Goal: Check status: Check status

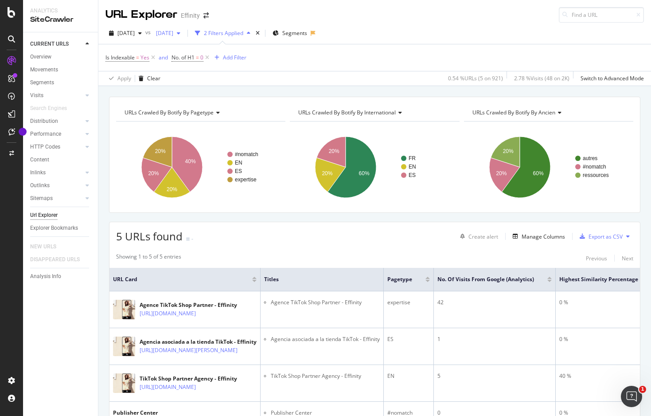
click at [180, 33] on icon "button" at bounding box center [179, 33] width 4 height 5
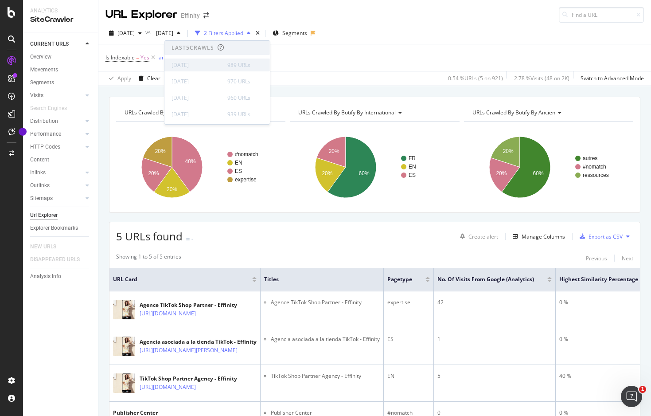
click at [194, 65] on div "[DATE]" at bounding box center [197, 65] width 51 height 8
drag, startPoint x: 238, startPoint y: 20, endPoint x: 226, endPoint y: 23, distance: 11.5
click at [238, 20] on div "URL Explorer Effinity" at bounding box center [374, 11] width 553 height 23
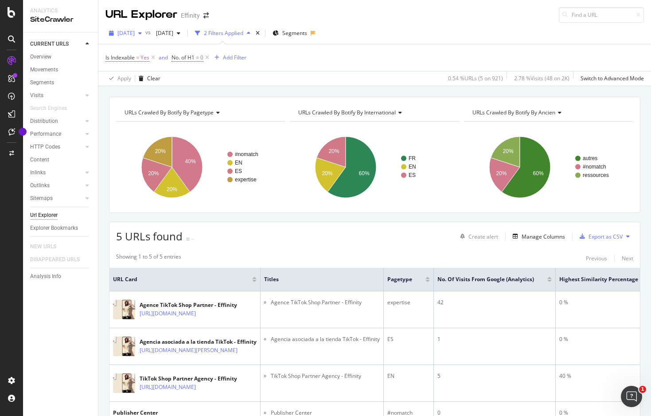
click at [142, 33] on icon "button" at bounding box center [140, 33] width 4 height 5
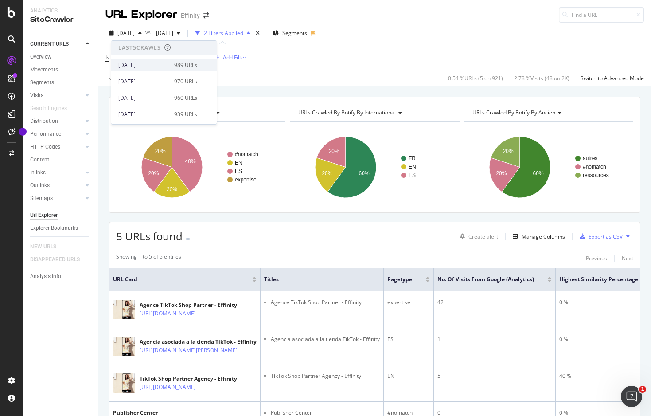
click at [150, 64] on div "[DATE]" at bounding box center [143, 65] width 51 height 8
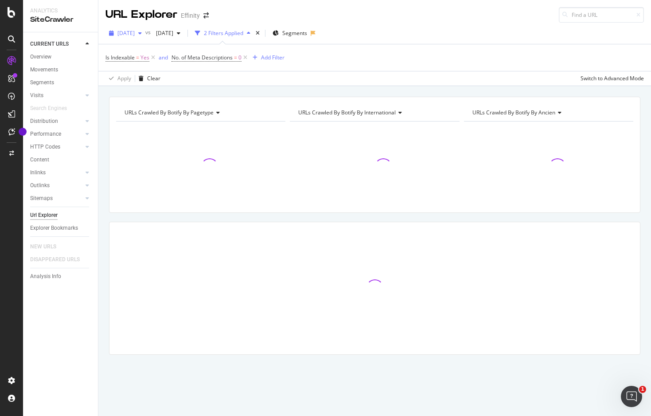
click at [142, 32] on icon "button" at bounding box center [140, 33] width 4 height 5
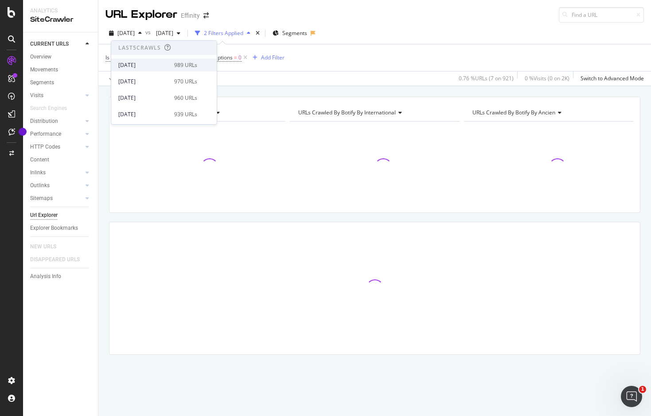
click at [139, 63] on div "[DATE]" at bounding box center [143, 65] width 51 height 8
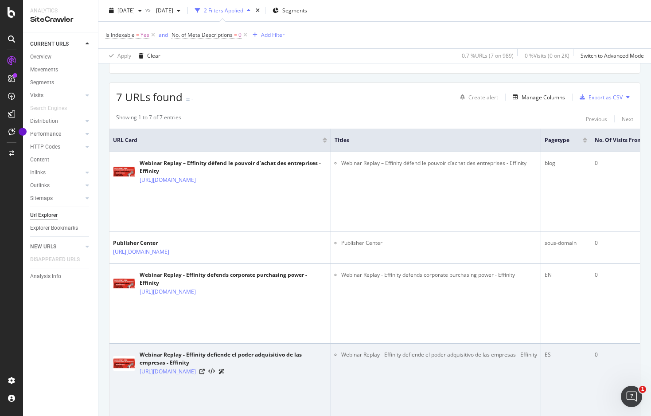
scroll to position [140, 0]
